Goal: Share content: Share content

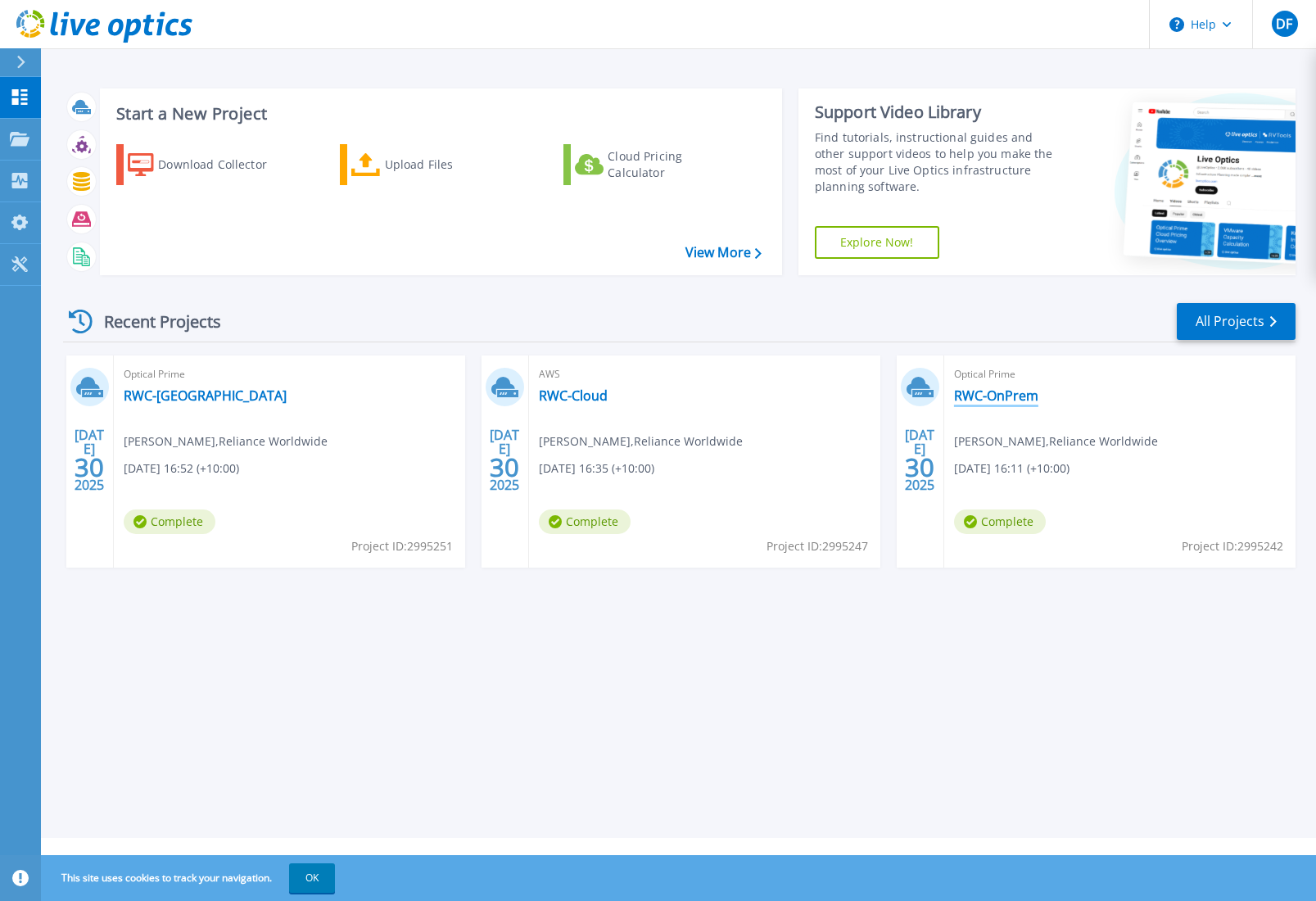
click at [1020, 392] on link "RWC-OnPrem" at bounding box center [996, 396] width 84 height 16
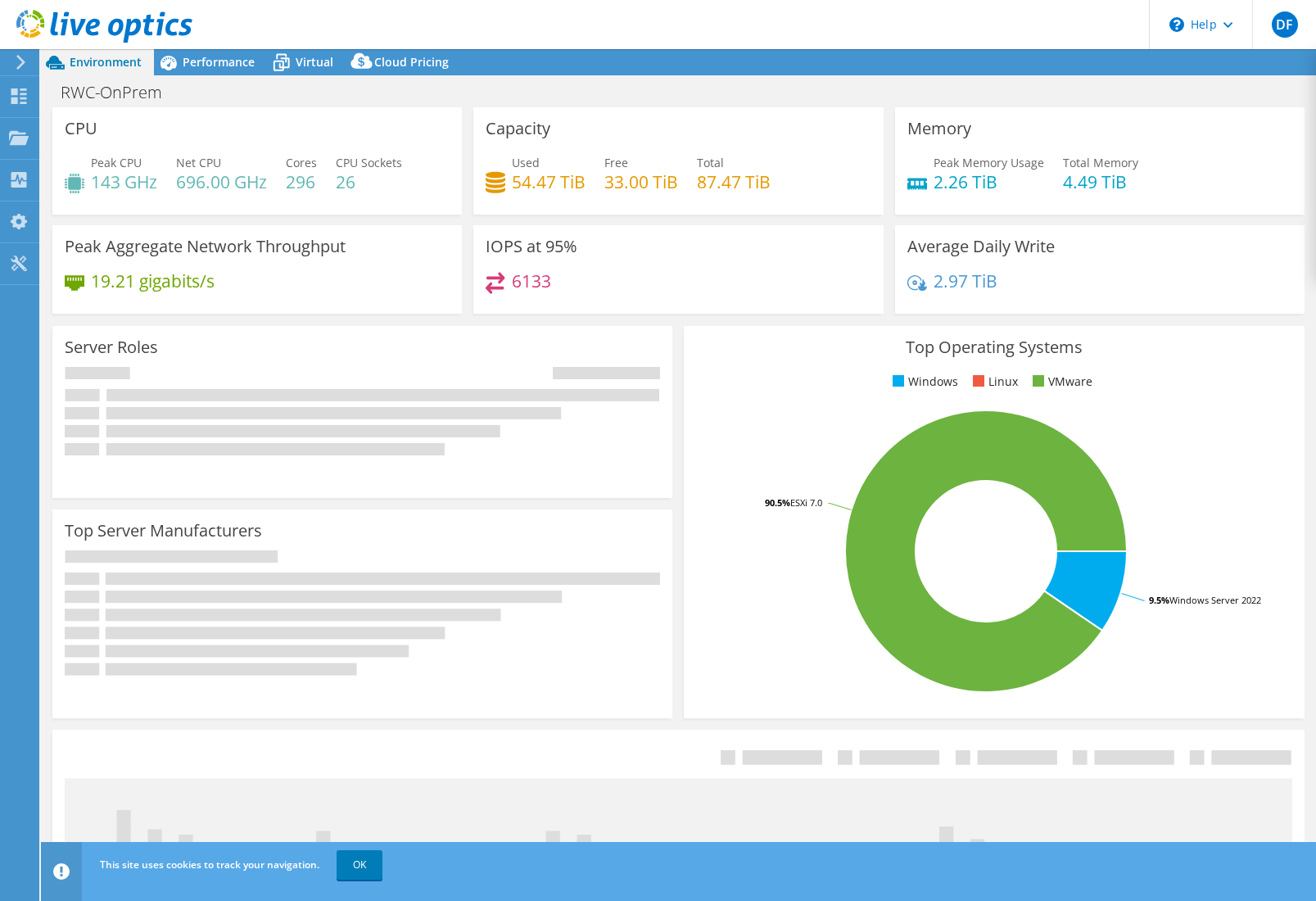
select select "USD"
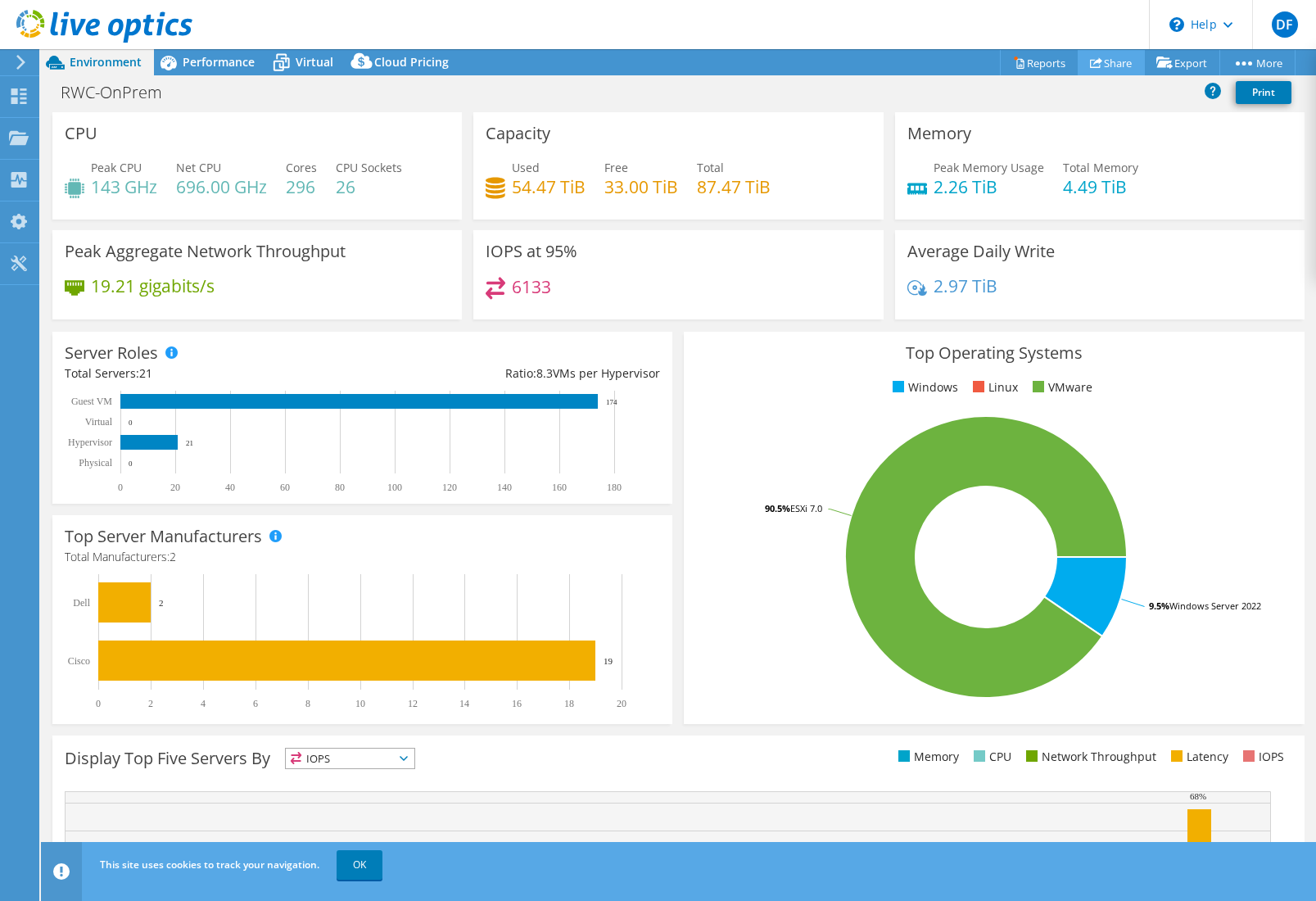
click at [1090, 61] on use at bounding box center [1096, 62] width 12 height 11
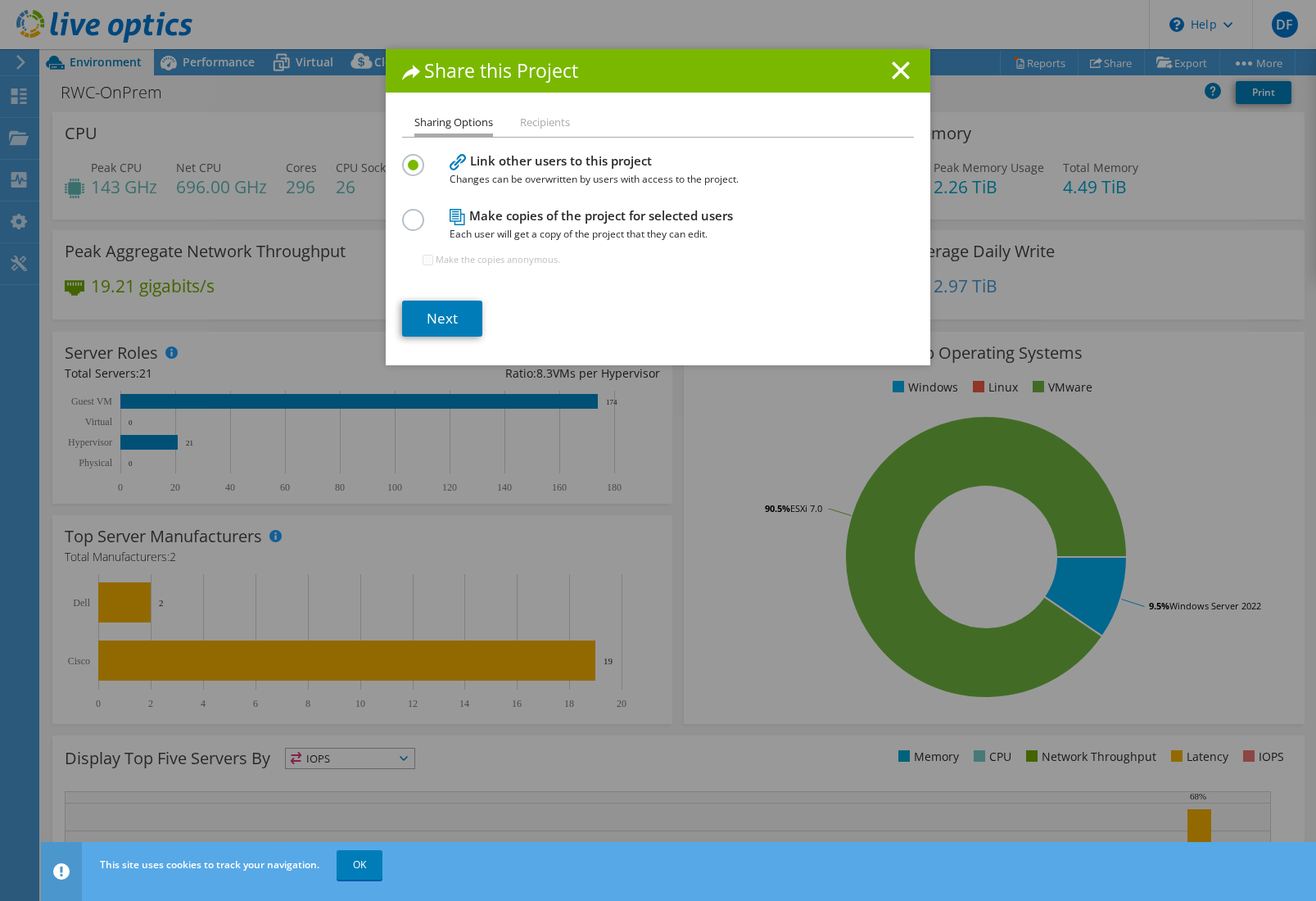
click at [524, 130] on li "Recipients" at bounding box center [545, 123] width 50 height 21
click at [522, 122] on li "Recipients" at bounding box center [545, 123] width 50 height 21
click at [521, 120] on li "Recipients" at bounding box center [545, 123] width 50 height 21
click at [419, 221] on div at bounding box center [416, 218] width 29 height 18
click at [412, 213] on label at bounding box center [416, 211] width 29 height 4
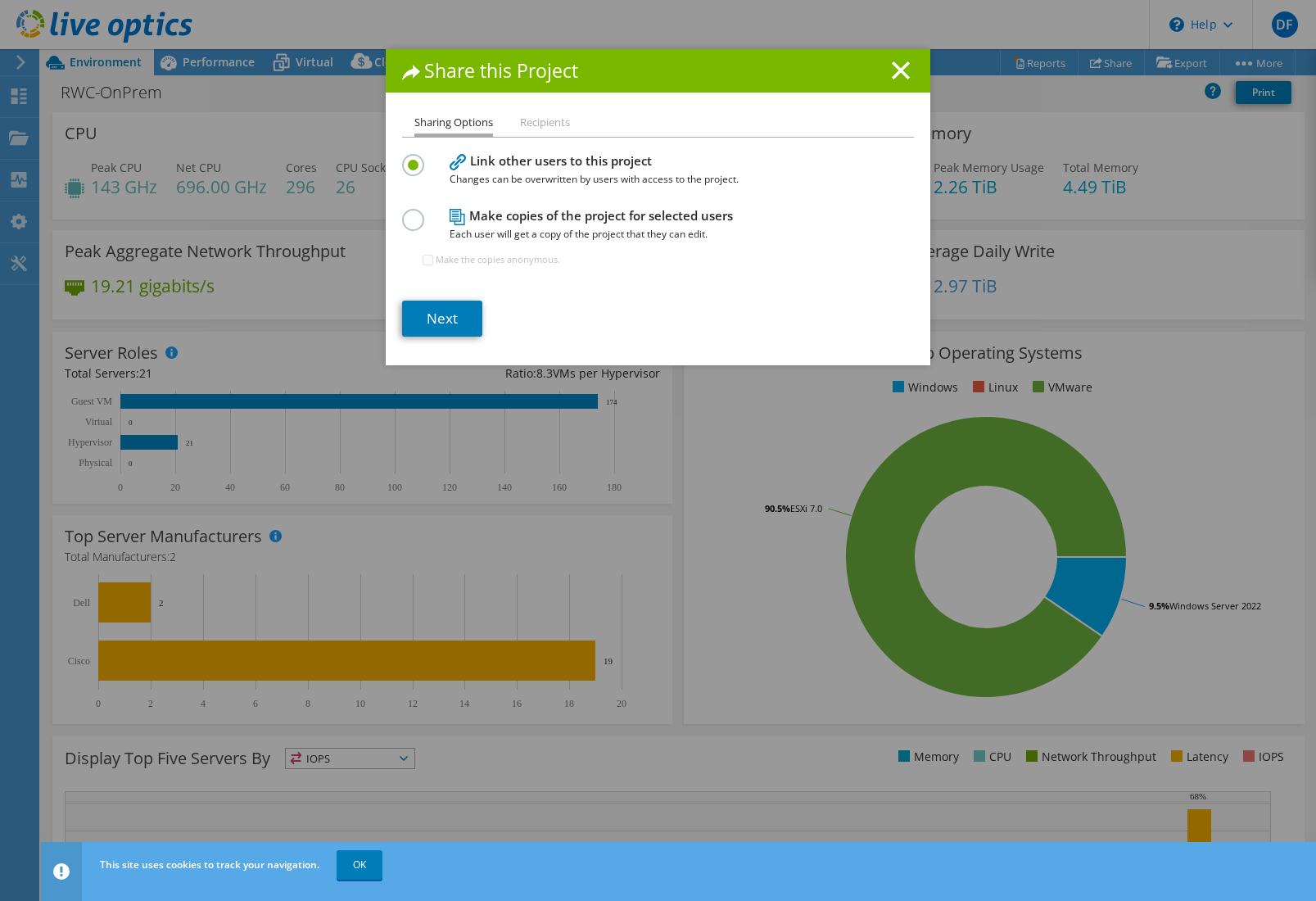
click at [0, 0] on input "radio" at bounding box center [0, 0] width 0 height 0
click at [404, 158] on label at bounding box center [416, 156] width 29 height 4
click at [0, 0] on input "radio" at bounding box center [0, 0] width 0 height 0
click at [444, 317] on link "Next" at bounding box center [442, 319] width 80 height 36
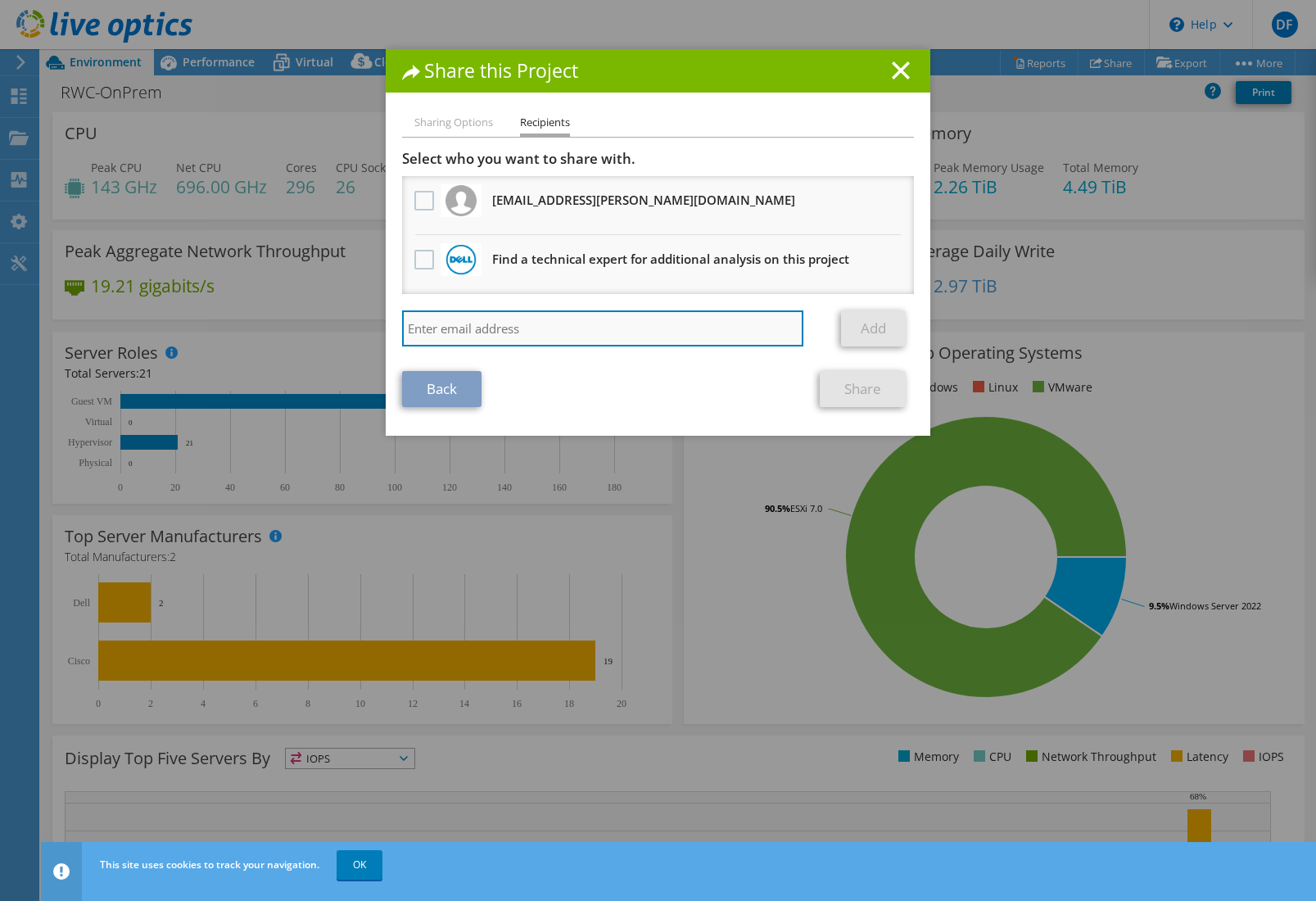
click at [453, 327] on input "search" at bounding box center [603, 329] width 401 height 36
click at [452, 331] on input "search" at bounding box center [603, 329] width 401 height 36
paste input "Matt Neilson <Matt.Neilson@truis.com.au>"
type input "Matt Neilson <Matt.Neilson@truis.com.au>"
drag, startPoint x: 485, startPoint y: 329, endPoint x: 319, endPoint y: 328, distance: 166.0
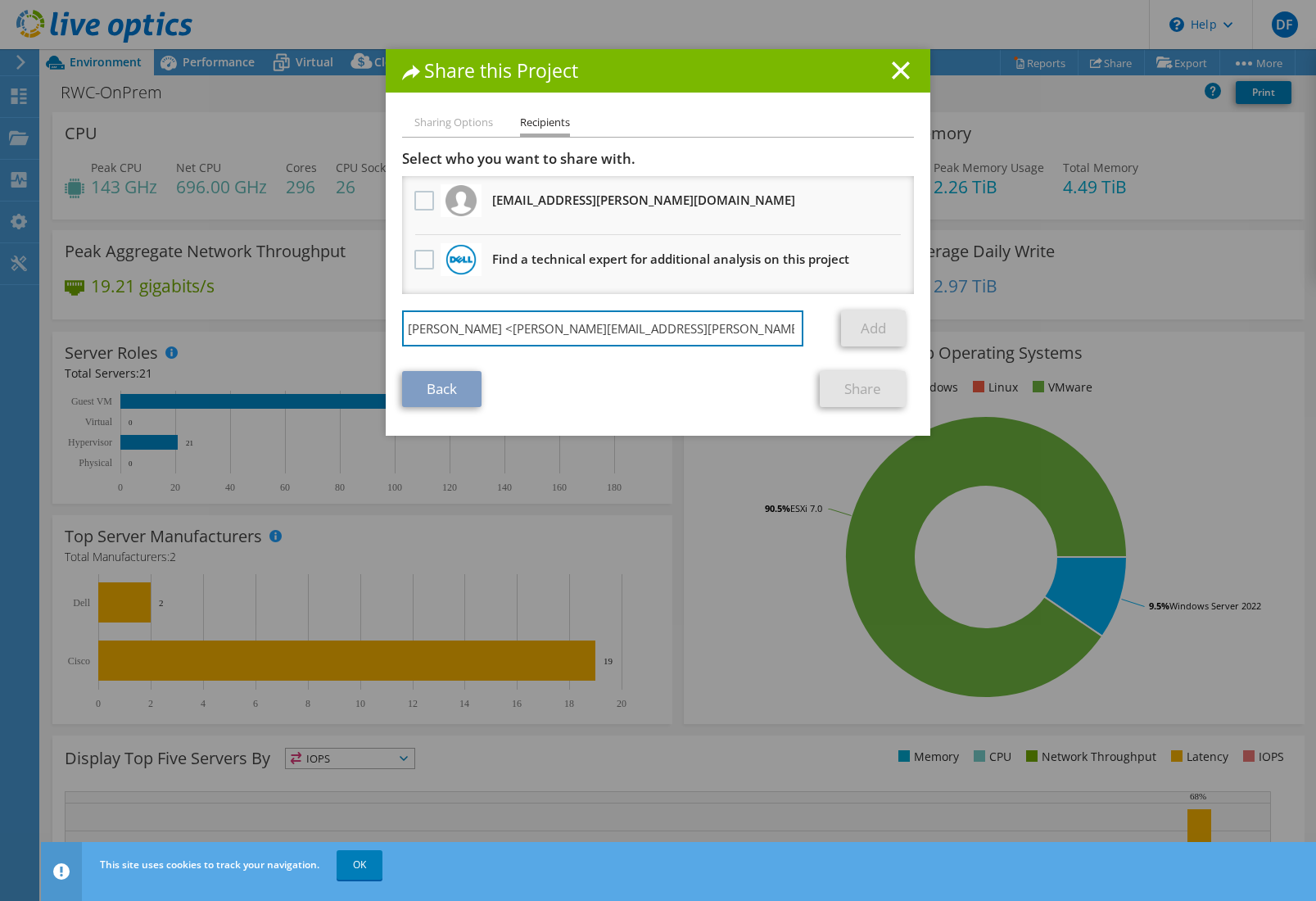
click at [314, 331] on div "Share this Project Sharing Options Recipients Link other users to this project …" at bounding box center [658, 450] width 1316 height 803
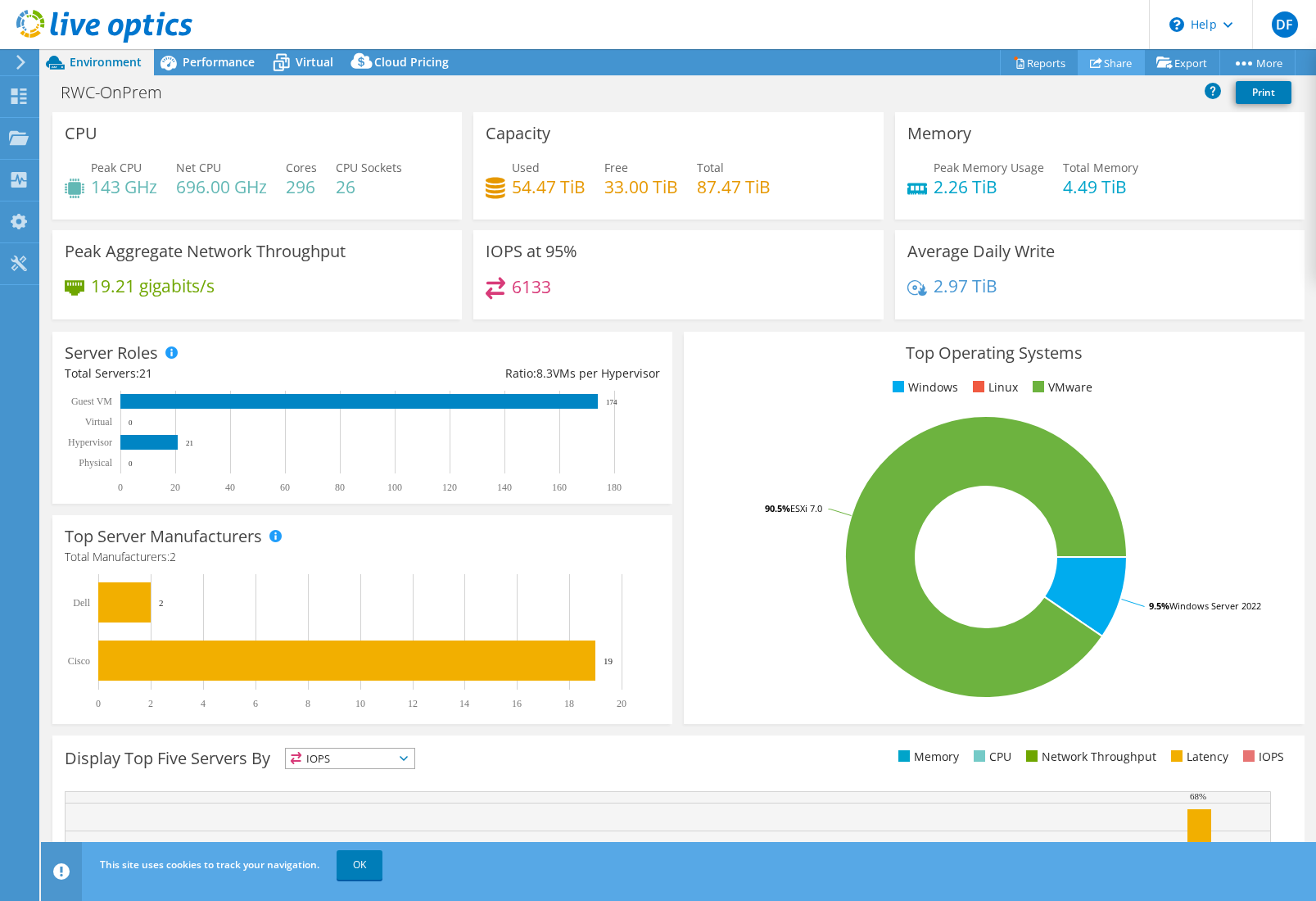
click at [1092, 59] on link "Share" at bounding box center [1111, 62] width 67 height 25
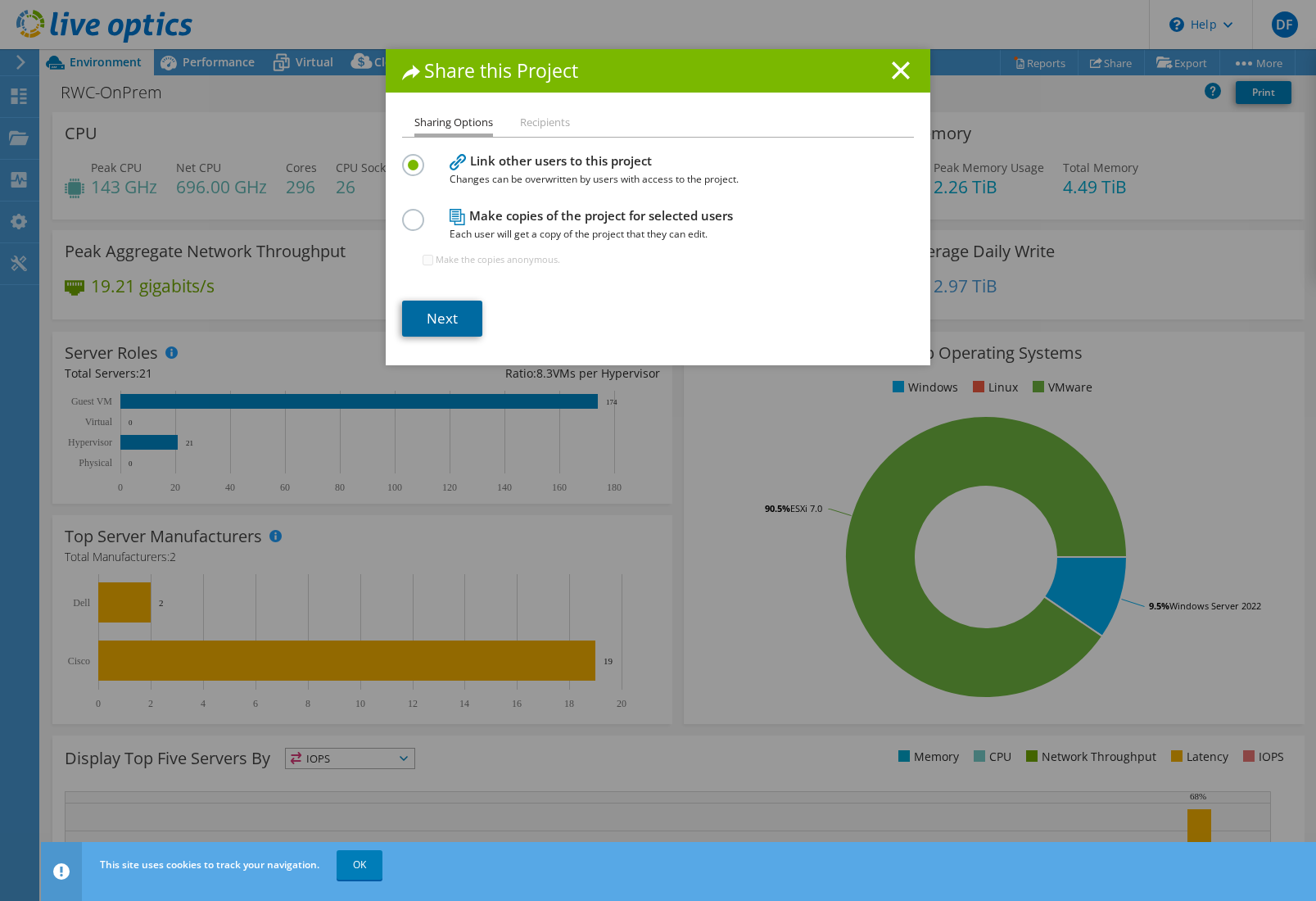
click at [420, 314] on link "Next" at bounding box center [442, 319] width 80 height 36
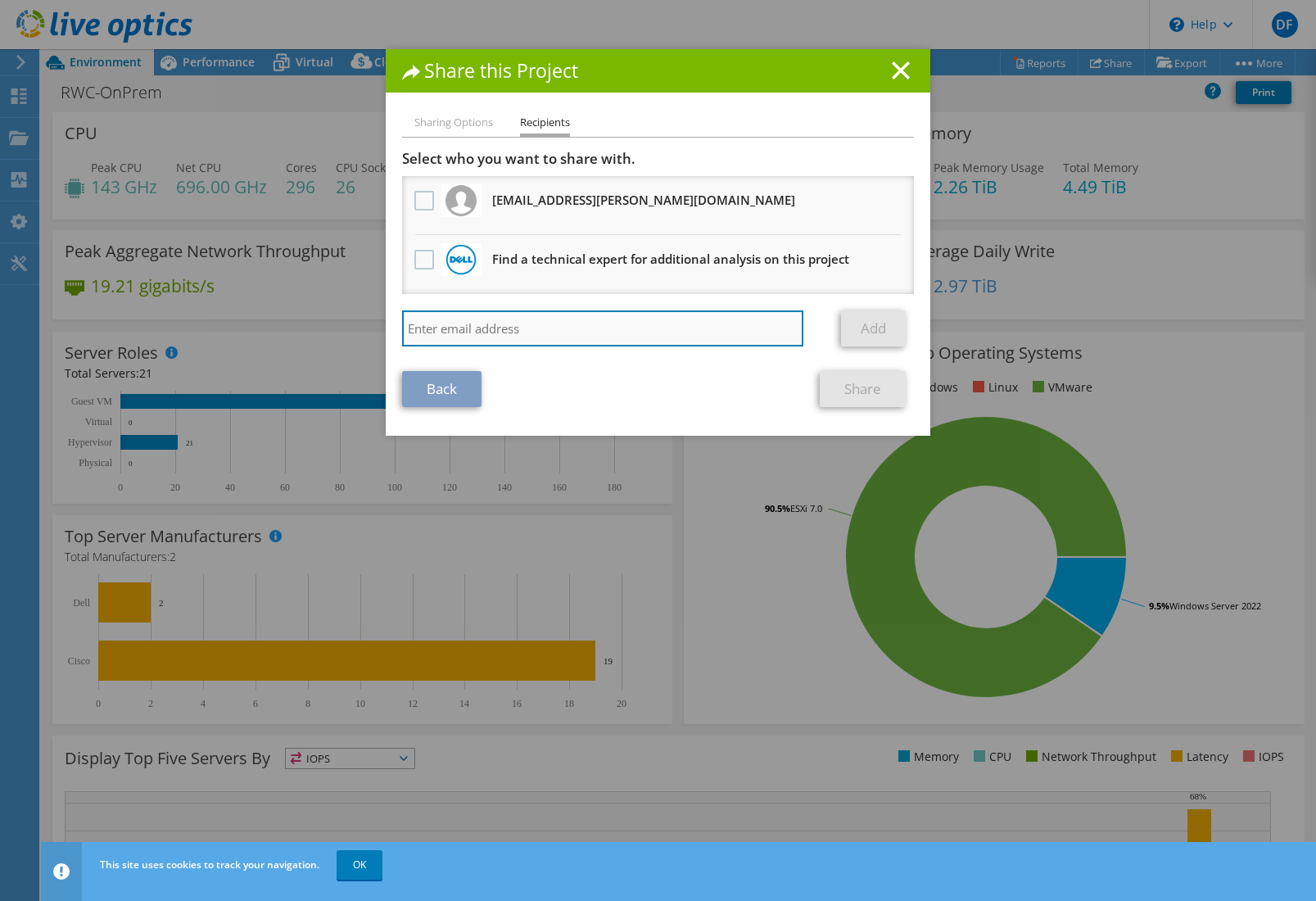
click at [462, 336] on input "search" at bounding box center [603, 329] width 401 height 36
paste input "Matt Neilson <Matt.Neilson@truis.com.au>"
drag, startPoint x: 484, startPoint y: 326, endPoint x: 379, endPoint y: 325, distance: 105.0
click at [385, 325] on div "Sharing Options Recipients Link other users to this project Changes can be over…" at bounding box center [657, 274] width 544 height 323
type input "Matt.Neilson@truis.com.au"
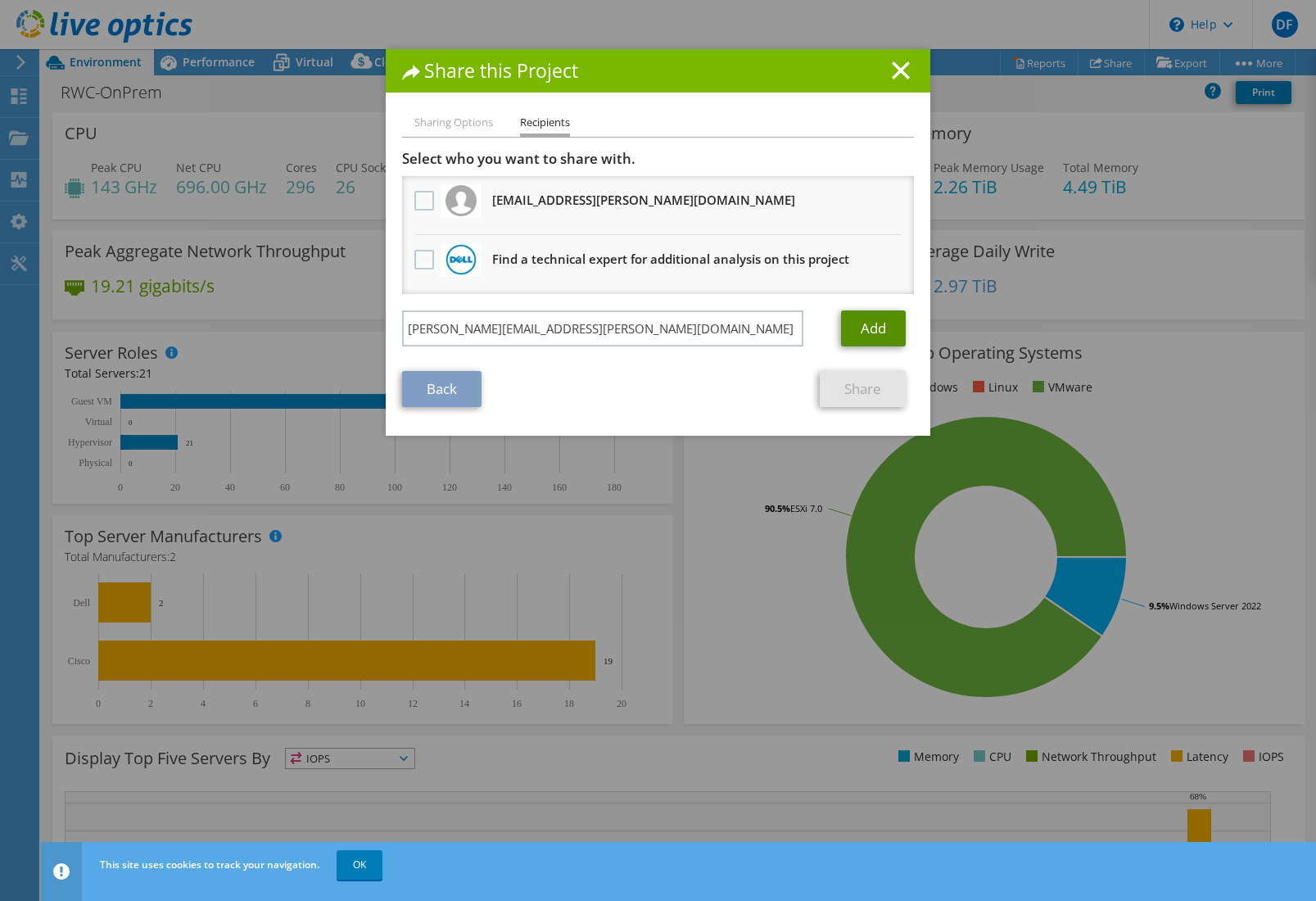
click at [862, 335] on link "Add" at bounding box center [873, 329] width 65 height 36
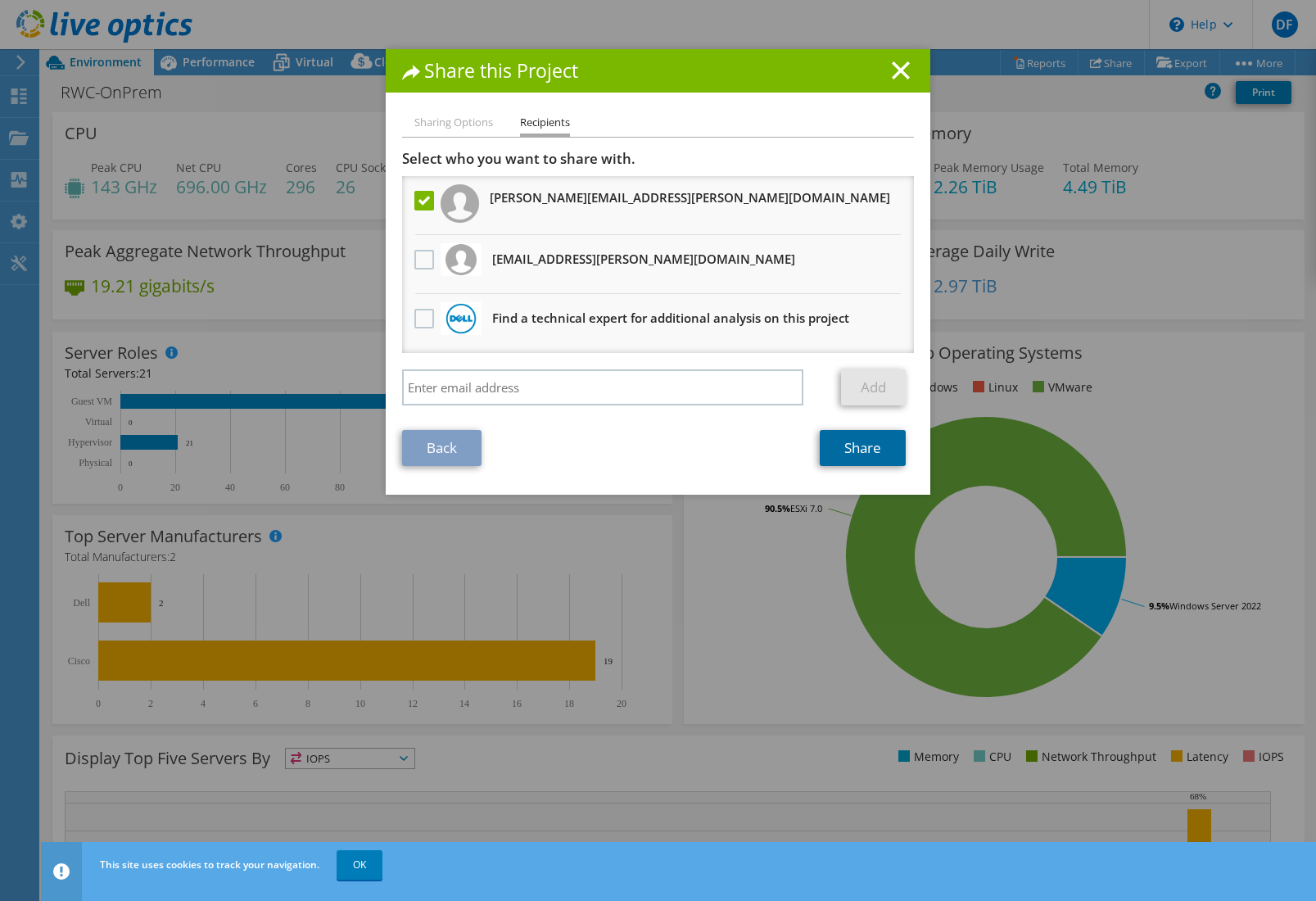
click at [846, 443] on link "Share" at bounding box center [863, 449] width 86 height 36
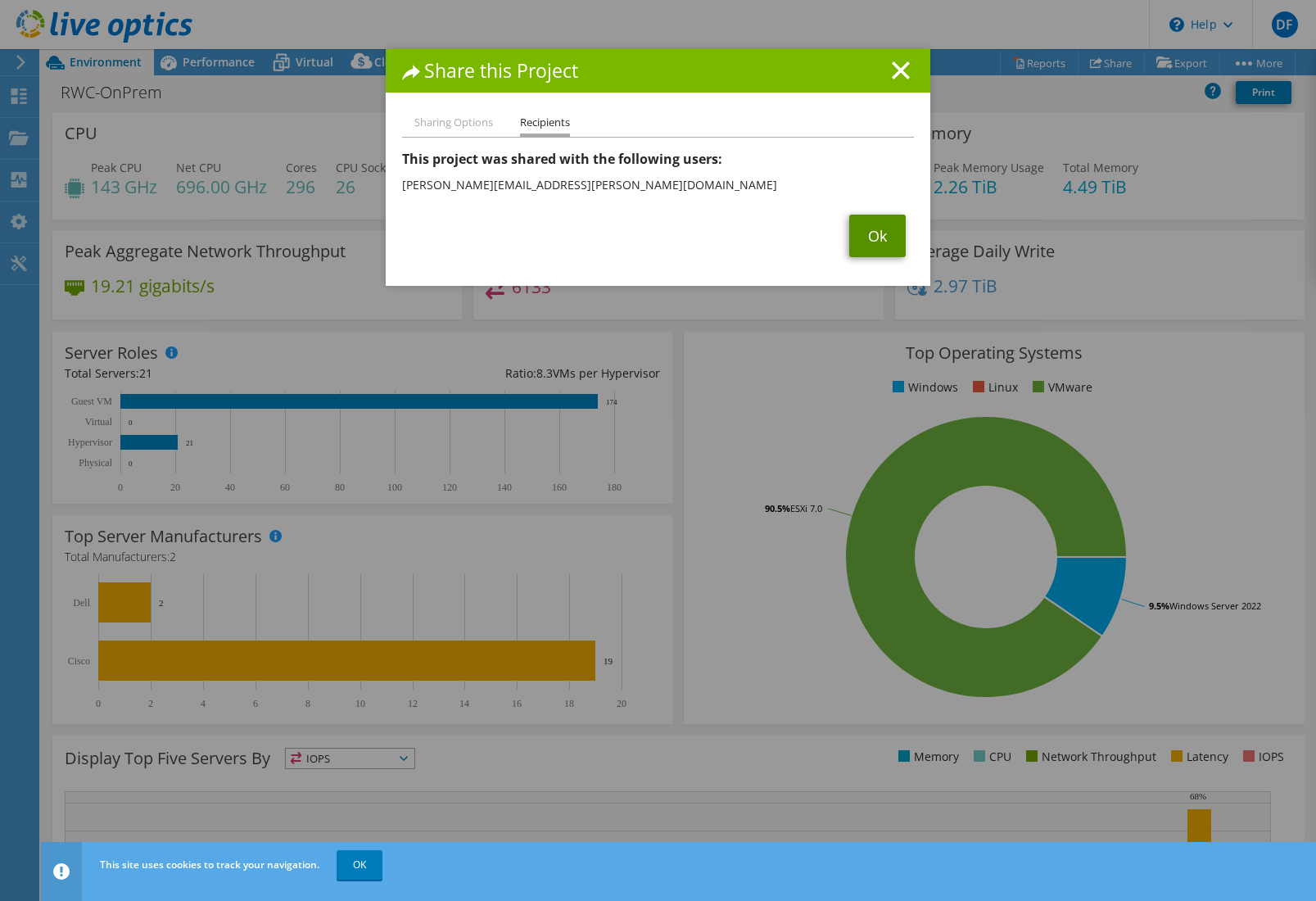
click at [858, 238] on link "Ok" at bounding box center [878, 236] width 57 height 43
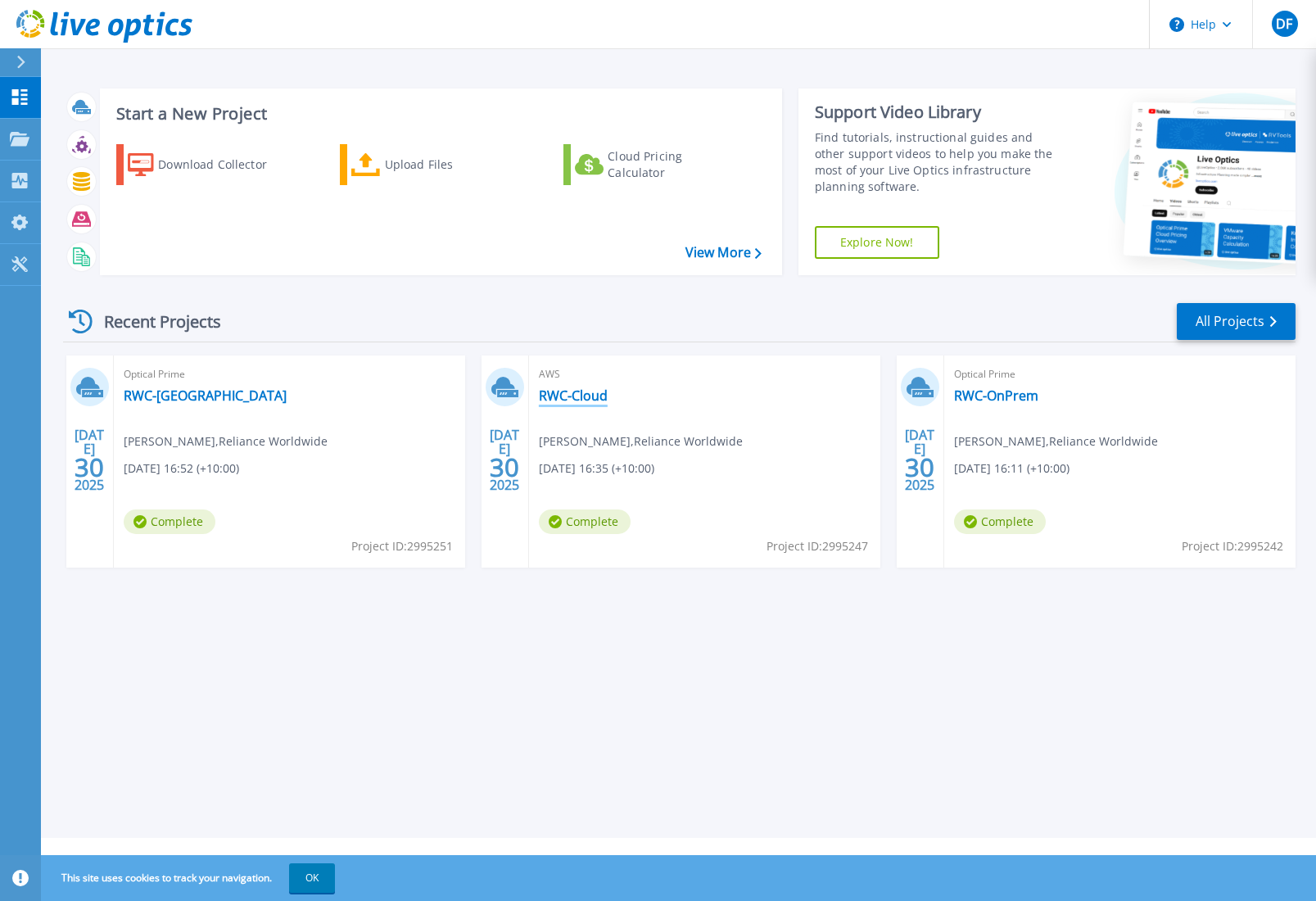
click at [592, 398] on link "RWC-Cloud" at bounding box center [573, 396] width 69 height 16
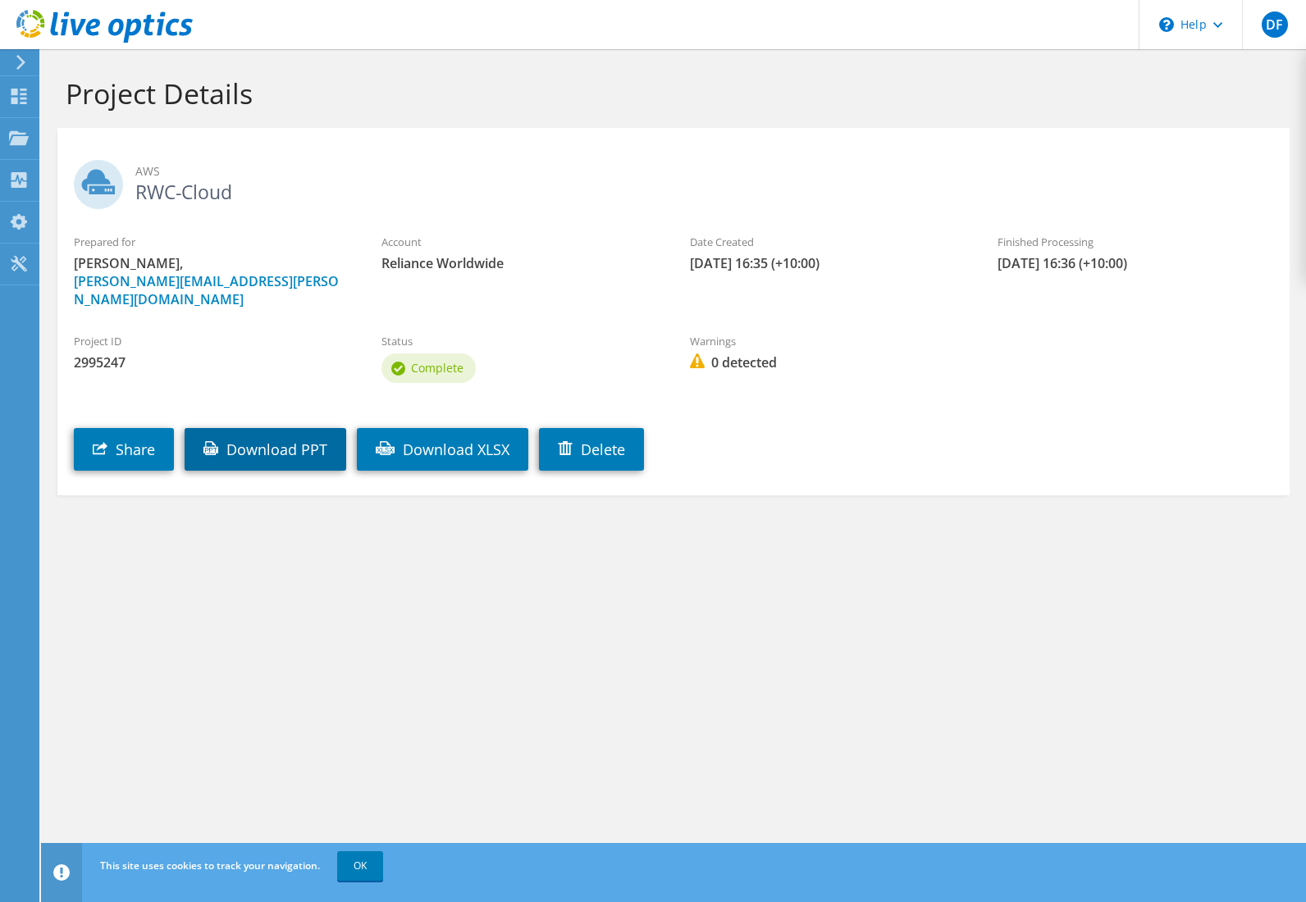
click at [294, 436] on link "Download PPT" at bounding box center [266, 449] width 162 height 43
